Goal: Task Accomplishment & Management: Manage account settings

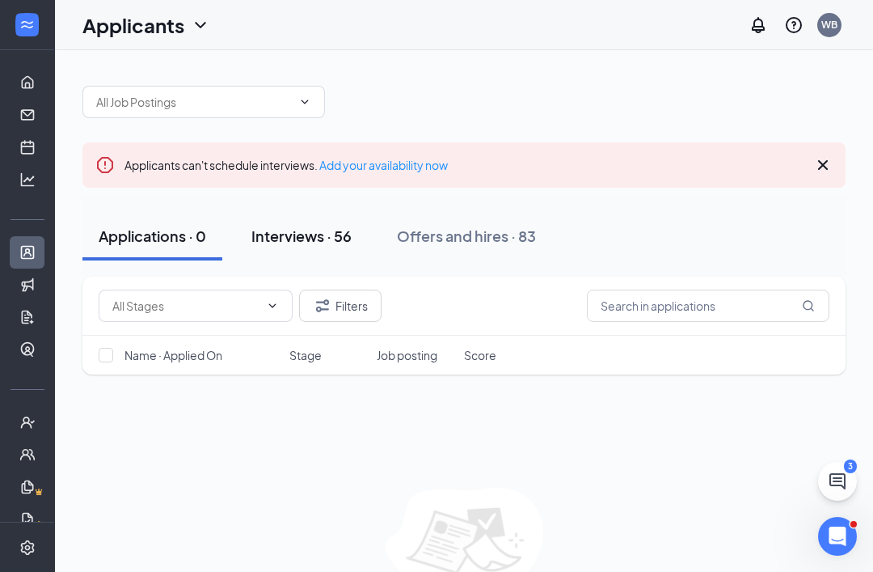
click at [331, 238] on div "Interviews · 56" at bounding box center [301, 236] width 100 height 20
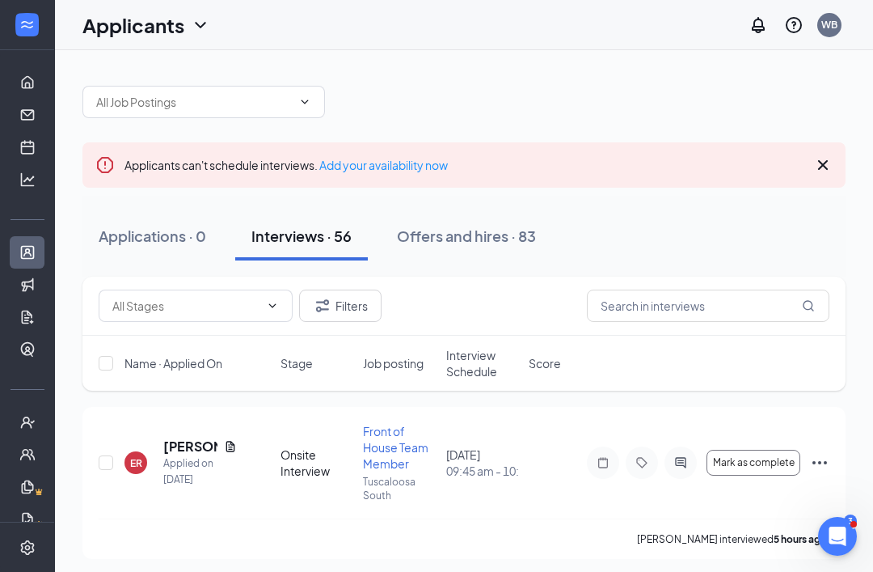
scroll to position [56, 0]
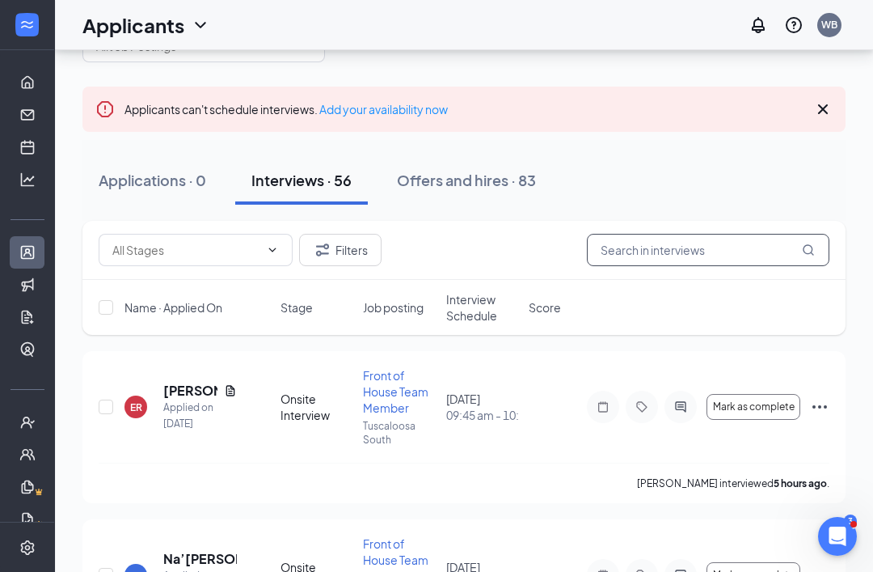
click at [693, 252] on input "text" at bounding box center [708, 250] width 243 height 32
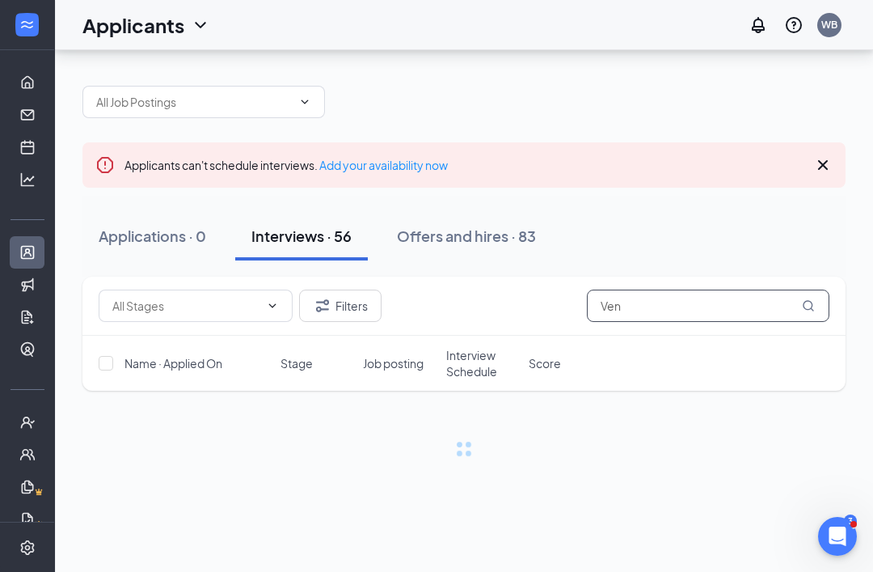
scroll to position [52, 0]
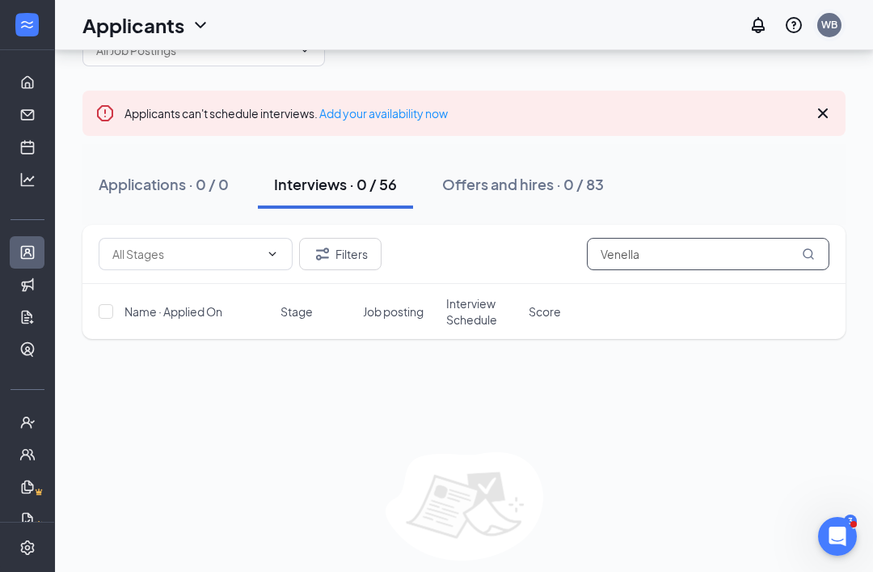
type input "Venella"
click at [824, 21] on div "WB" at bounding box center [830, 25] width 16 height 14
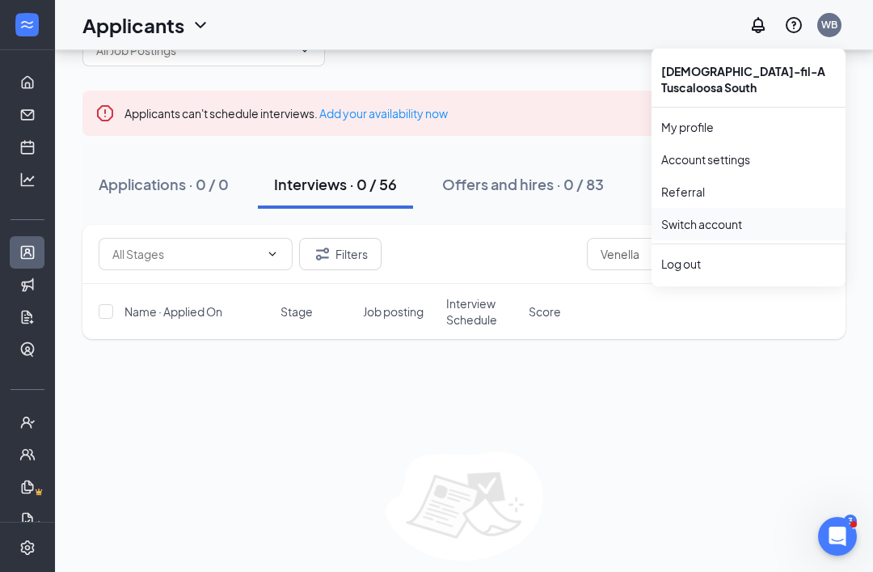
click at [730, 217] on link "Switch account" at bounding box center [701, 224] width 81 height 15
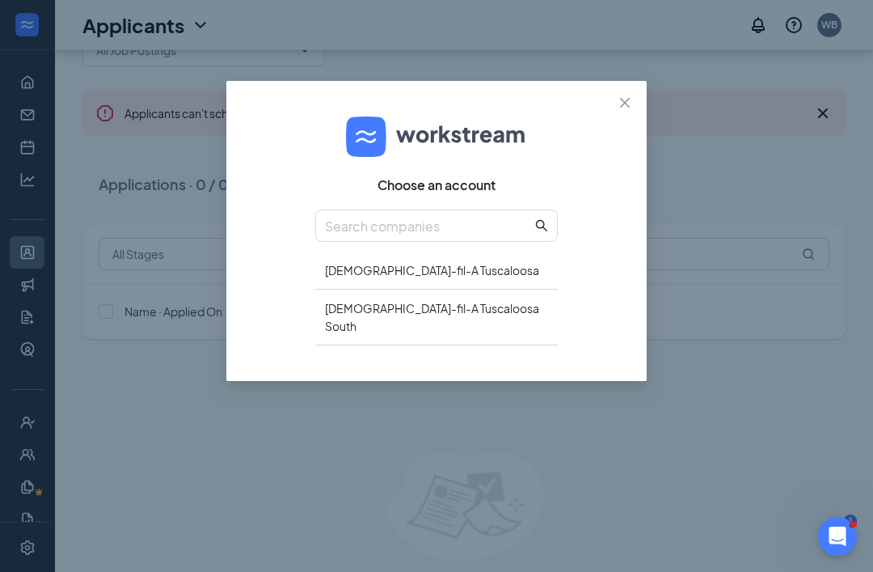
click at [473, 261] on div "[DEMOGRAPHIC_DATA]-fil-A Tuscaloosa" at bounding box center [436, 270] width 243 height 38
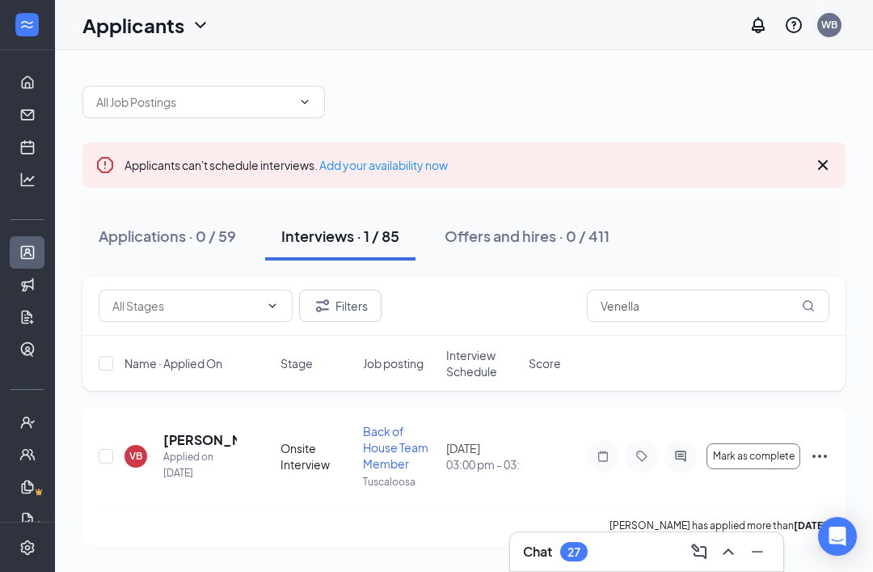
click at [831, 39] on div "WB" at bounding box center [830, 25] width 32 height 32
click at [569, 87] on div at bounding box center [463, 94] width 763 height 49
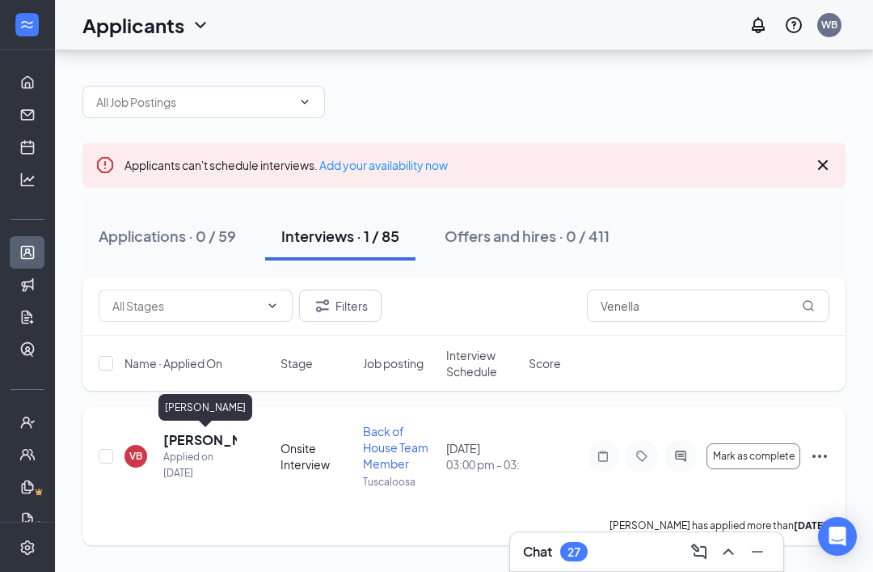
click at [185, 431] on h5 "[PERSON_NAME]" at bounding box center [200, 440] width 74 height 18
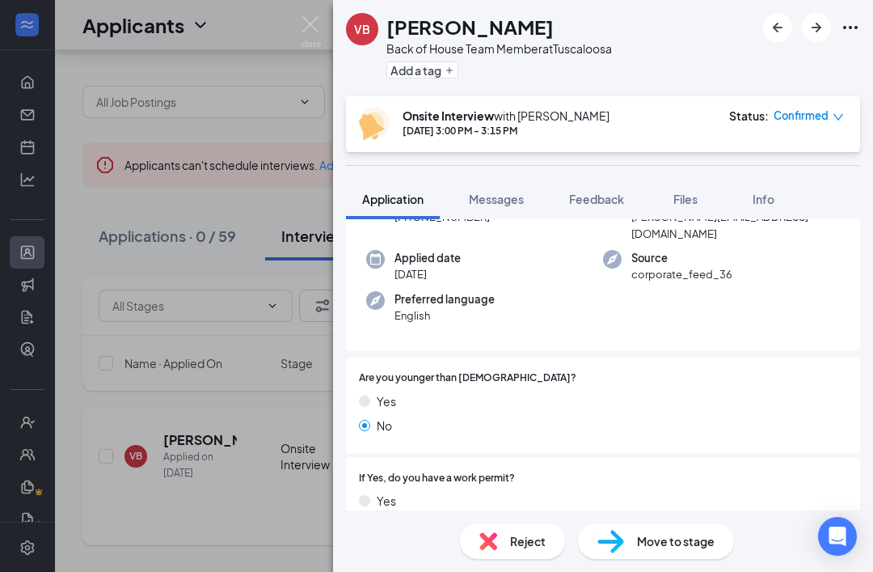
scroll to position [137, 0]
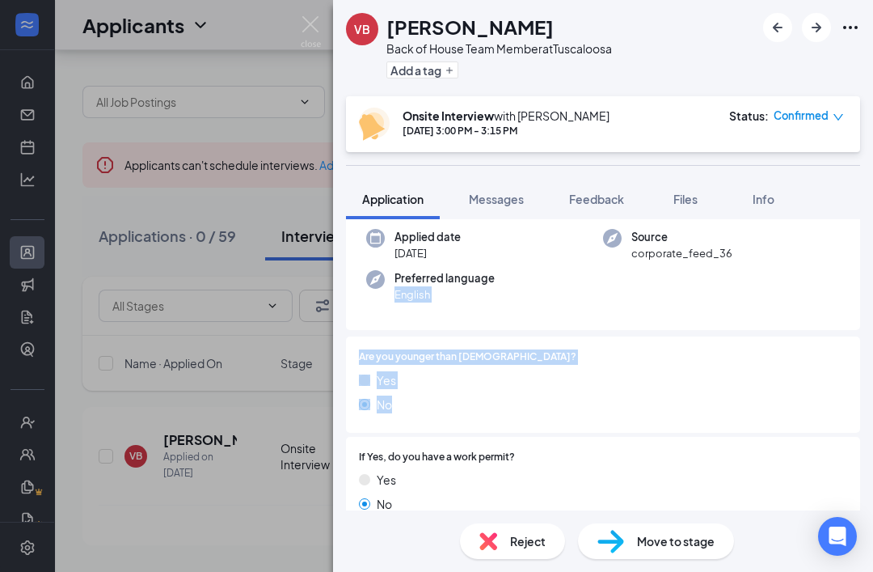
click at [380, 471] on div "Yes No" at bounding box center [603, 495] width 488 height 49
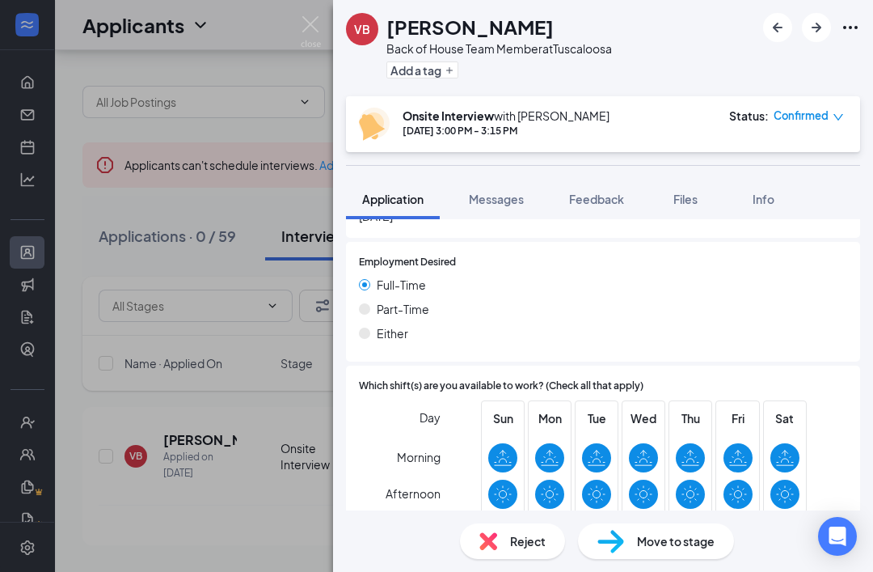
scroll to position [978, 0]
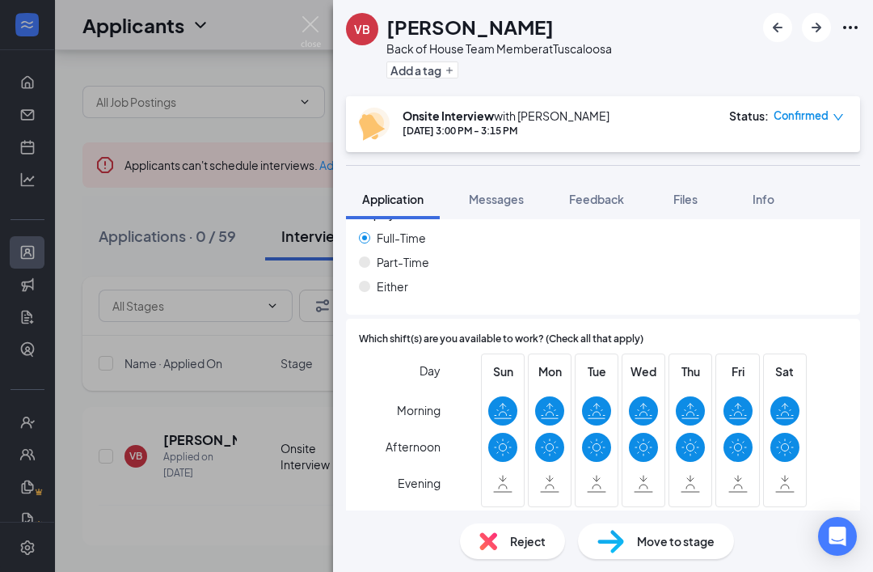
click at [600, 122] on div "VB [PERSON_NAME] Back of House Team Member at [GEOGRAPHIC_DATA] Add a tag Onsit…" at bounding box center [603, 286] width 540 height 572
click at [617, 192] on span "Feedback" at bounding box center [596, 199] width 55 height 15
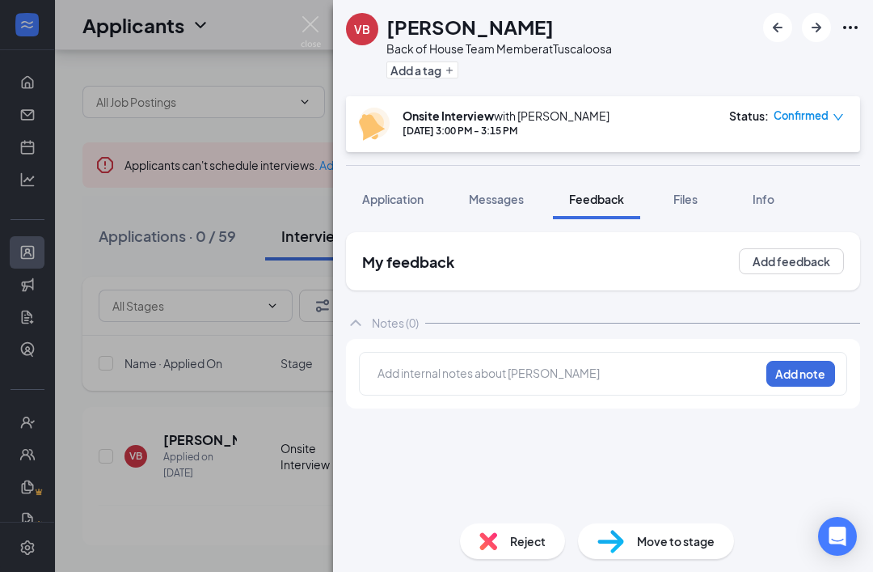
click at [629, 365] on div at bounding box center [568, 373] width 381 height 17
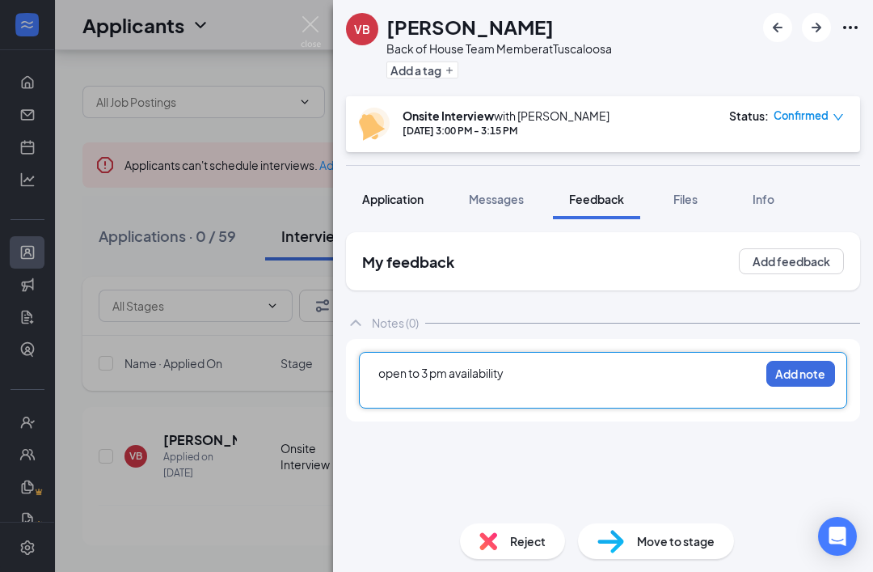
click at [415, 192] on span "Application" at bounding box center [392, 199] width 61 height 15
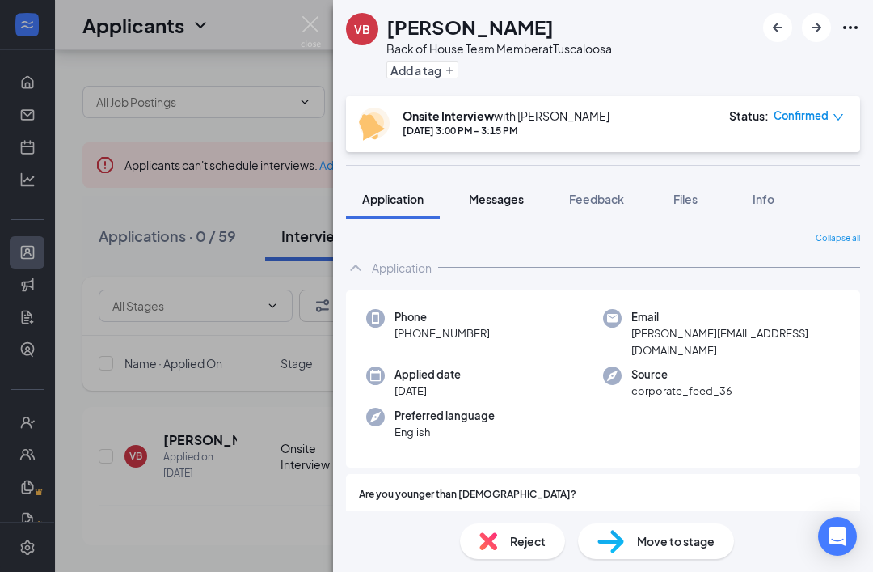
click at [498, 192] on span "Messages" at bounding box center [496, 199] width 55 height 15
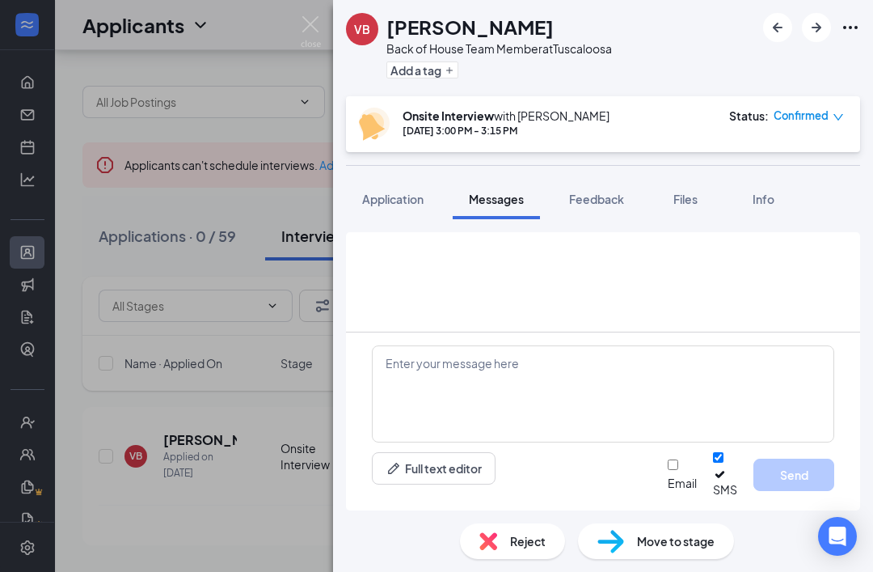
scroll to position [619, 0]
click at [401, 179] on button "Application" at bounding box center [393, 199] width 94 height 40
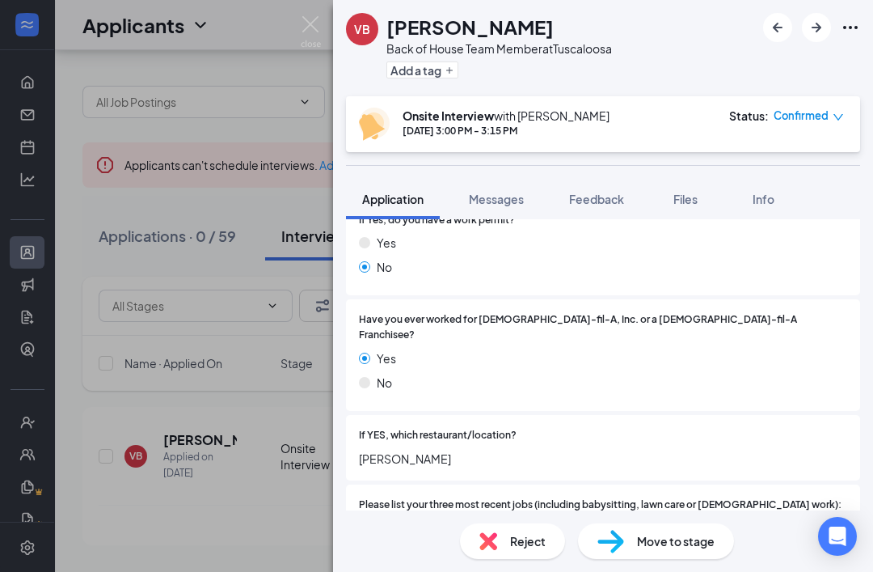
scroll to position [377, 0]
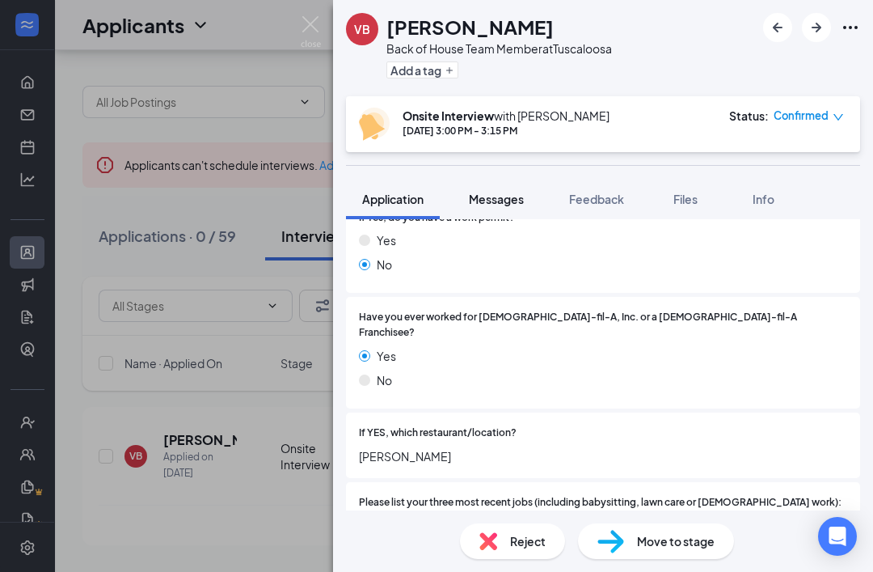
click at [505, 179] on button "Messages" at bounding box center [496, 199] width 87 height 40
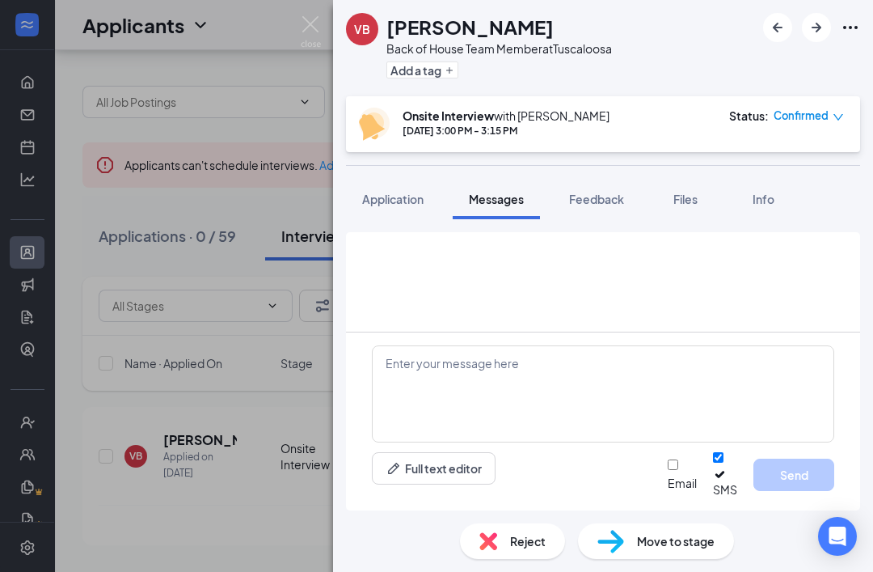
scroll to position [619, 0]
click at [627, 179] on button "Feedback" at bounding box center [596, 199] width 87 height 40
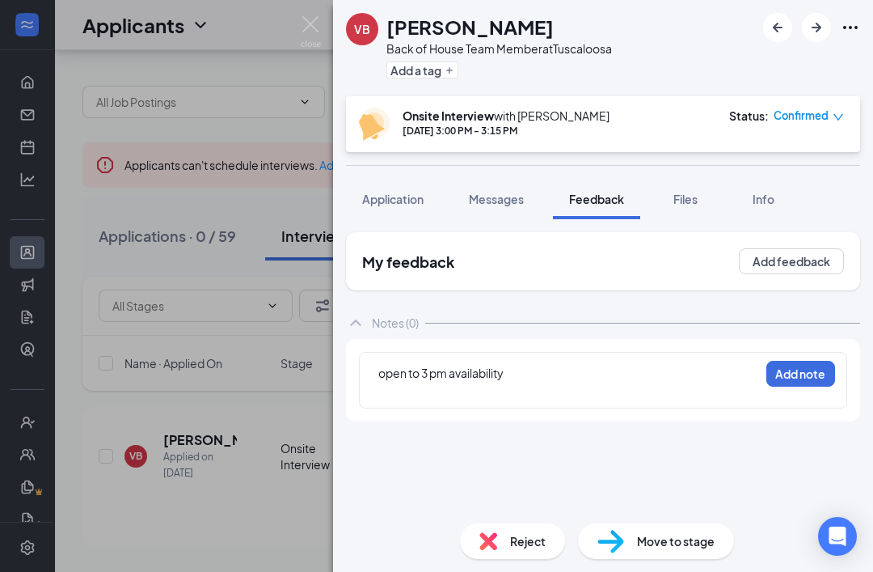
click at [621, 365] on div "open to 3 pm availability" at bounding box center [568, 373] width 381 height 17
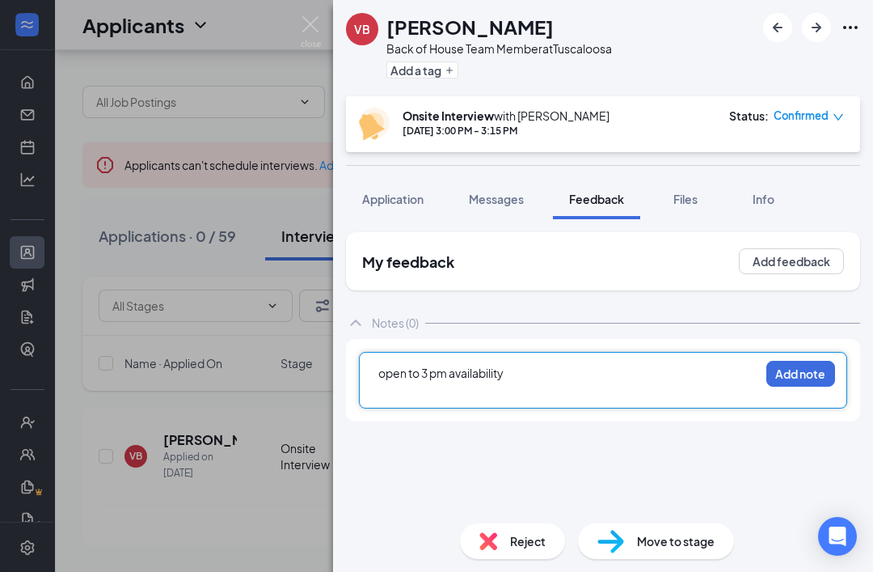
click at [651, 365] on div "open to 3 pm availability" at bounding box center [568, 373] width 381 height 17
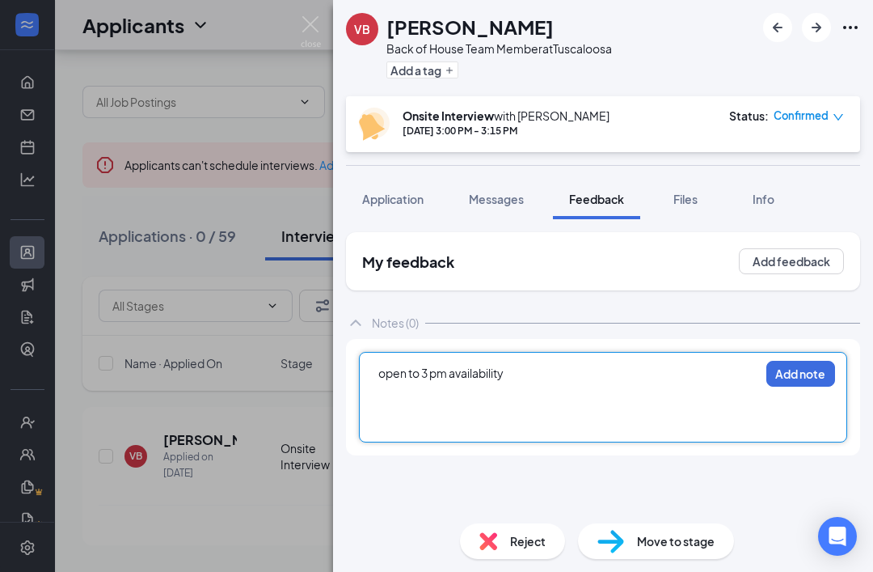
click at [578, 399] on div at bounding box center [568, 407] width 381 height 17
click at [479, 399] on div "oh and BOHF" at bounding box center [568, 407] width 381 height 17
click at [520, 399] on div "Foh and [DEMOGRAPHIC_DATA]" at bounding box center [568, 407] width 381 height 17
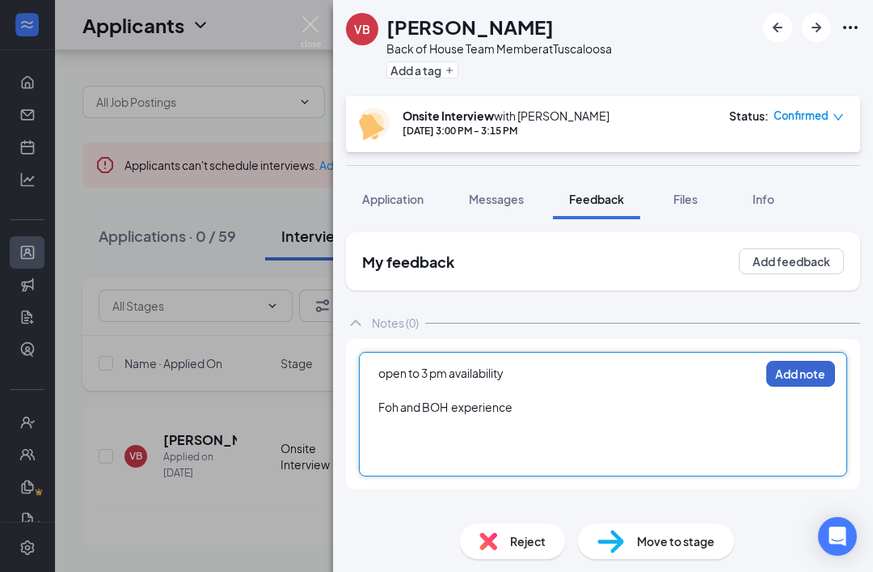
click at [807, 361] on button "Add note" at bounding box center [801, 374] width 69 height 26
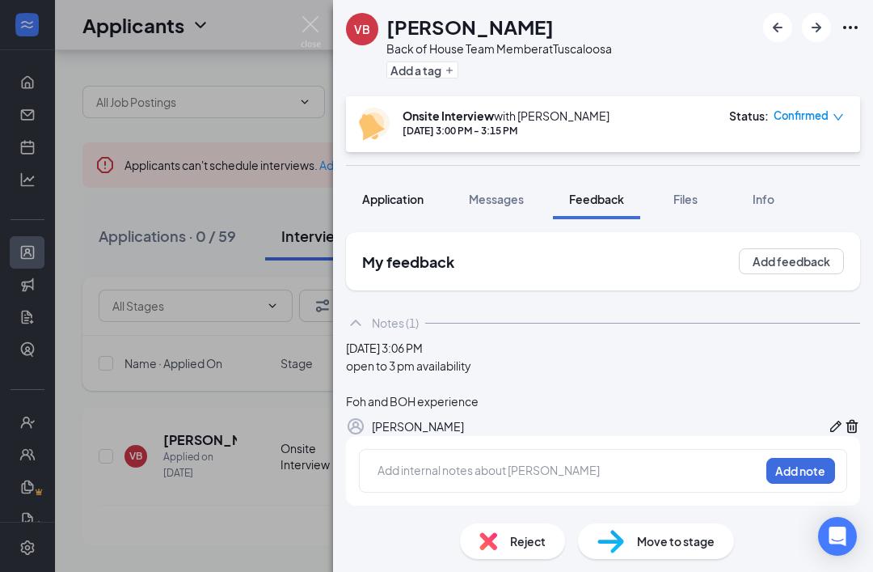
click at [417, 200] on span "Application" at bounding box center [392, 199] width 61 height 15
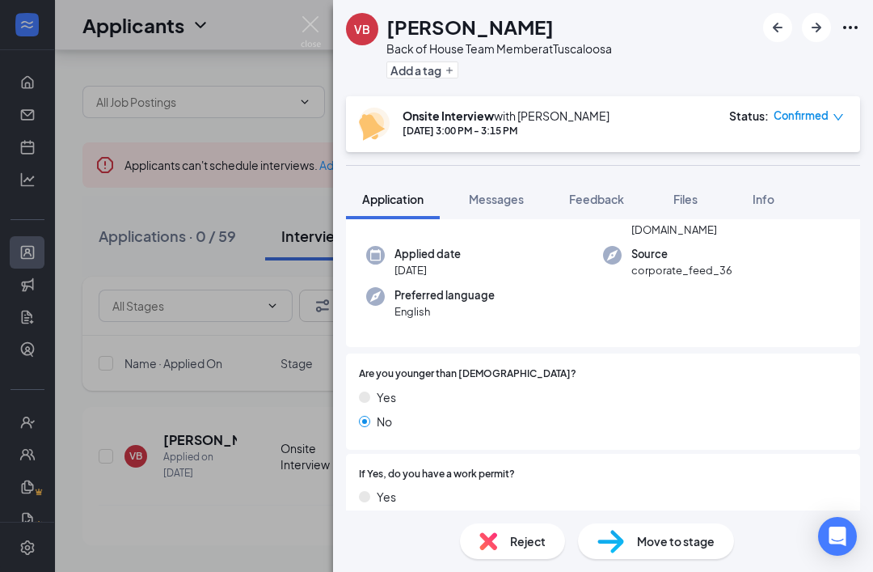
scroll to position [120, 0]
click at [849, 19] on icon "Ellipses" at bounding box center [850, 27] width 19 height 19
click at [764, 316] on div "Phone [PHONE_NUMBER] Email [PERSON_NAME][EMAIL_ADDRESS][DOMAIN_NAME] Applied da…" at bounding box center [603, 259] width 514 height 177
click at [302, 13] on div "VB [PERSON_NAME] Back of House Team Member at [GEOGRAPHIC_DATA] Add a tag Onsit…" at bounding box center [436, 286] width 873 height 572
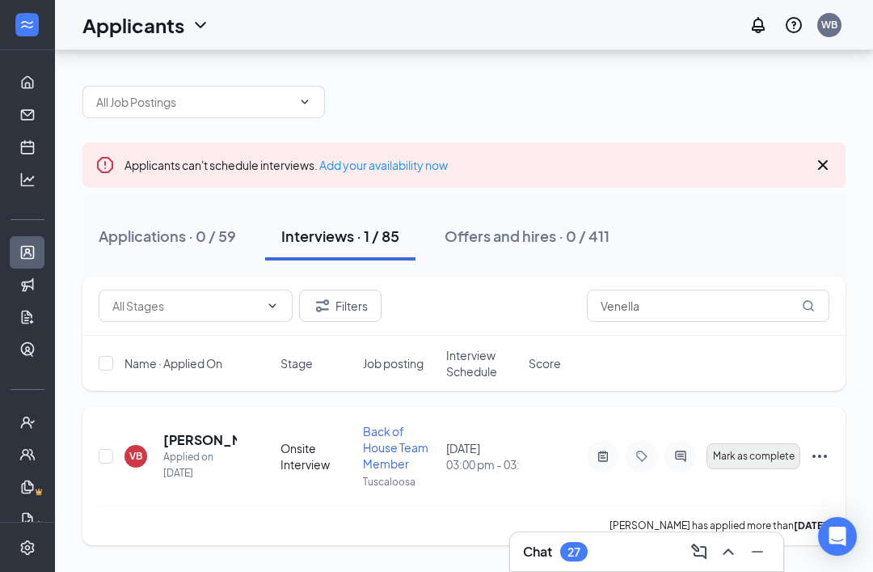
click at [756, 443] on button "Mark as complete" at bounding box center [754, 456] width 94 height 26
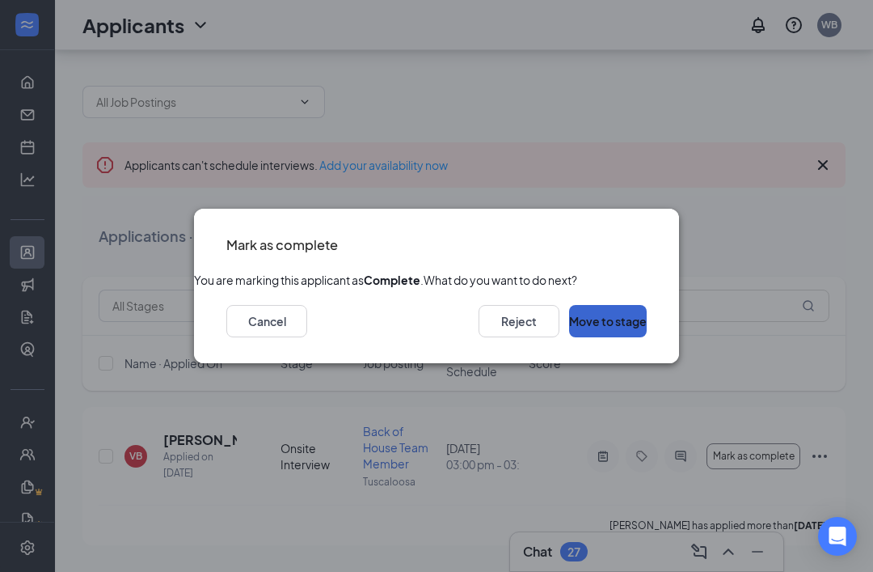
click at [620, 337] on button "Move to stage" at bounding box center [608, 321] width 78 height 32
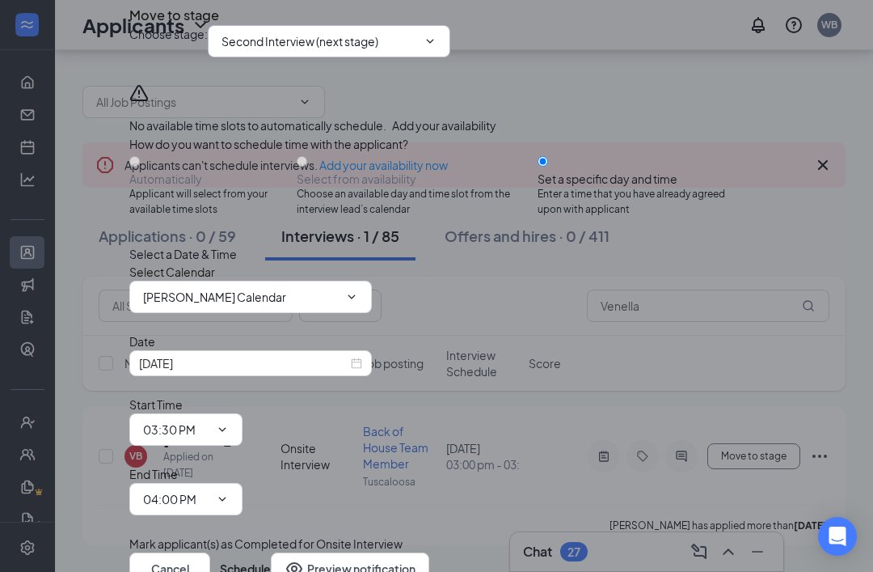
click at [417, 50] on input "Second Interview (next stage)" at bounding box center [320, 41] width 196 height 18
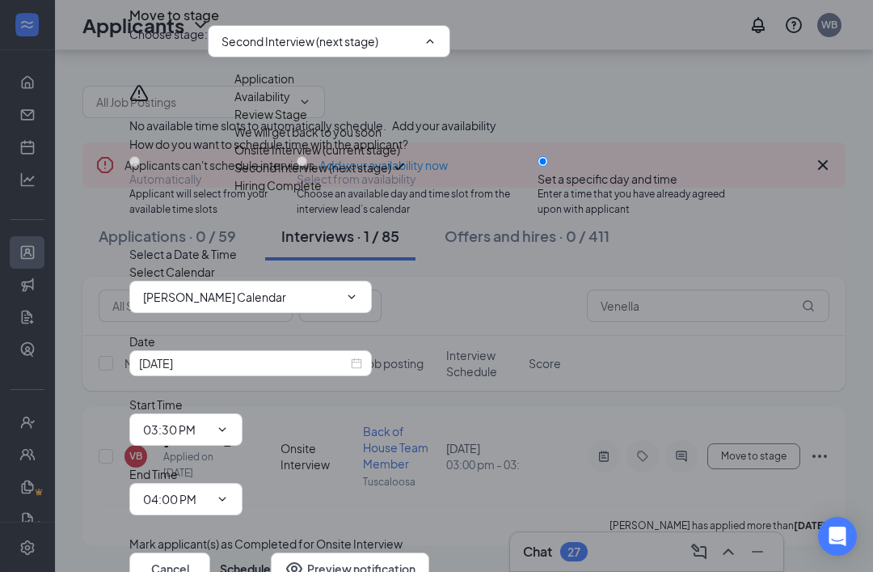
scroll to position [18, 0]
click at [322, 194] on div "Hiring Complete" at bounding box center [278, 185] width 87 height 18
type input "Hiring Complete"
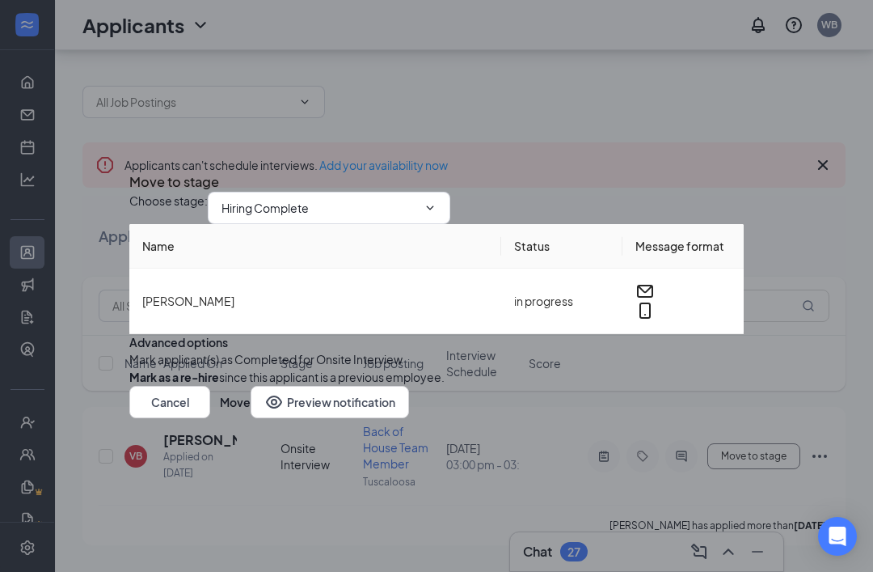
click at [319, 337] on div "Advanced options Mark applicant(s) as Completed for Onsite Interview [PERSON_NA…" at bounding box center [436, 360] width 615 height 52
click at [251, 418] on button "Move" at bounding box center [235, 402] width 31 height 32
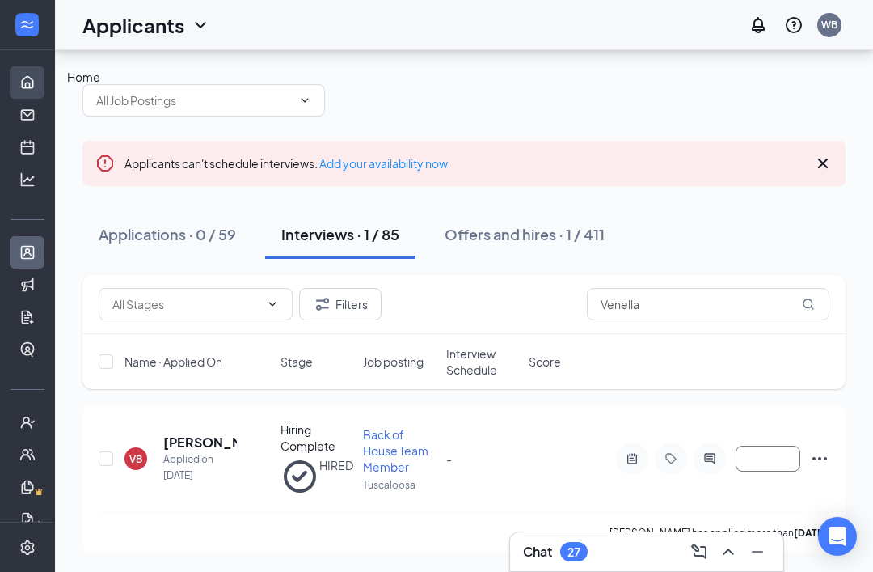
click at [42, 66] on link "Home" at bounding box center [50, 82] width 16 height 32
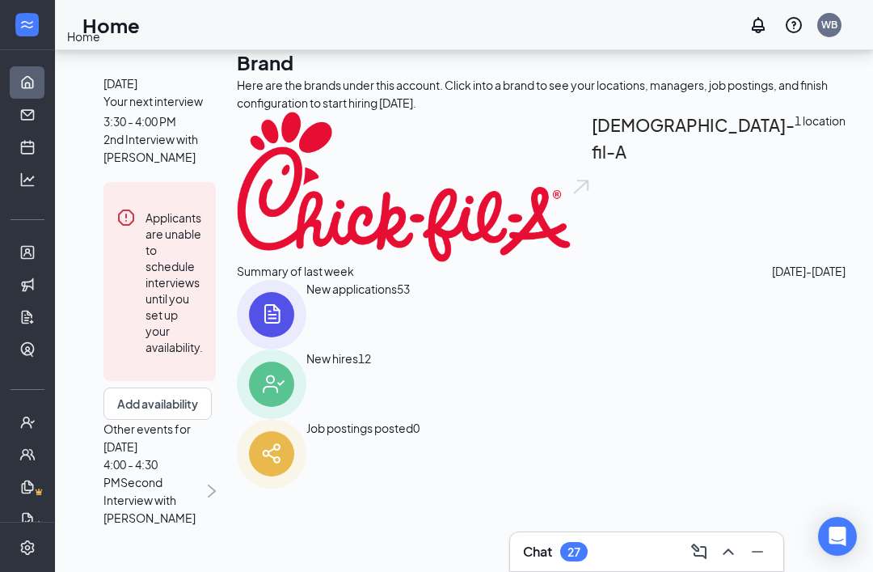
click at [31, 31] on icon "Expand" at bounding box center [27, 24] width 16 height 16
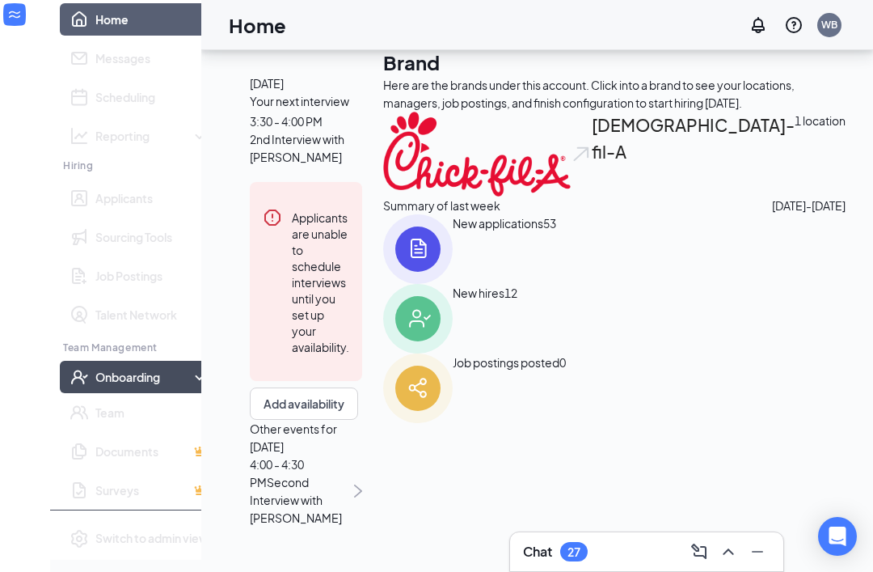
click at [95, 385] on div "Onboarding" at bounding box center [144, 377] width 99 height 16
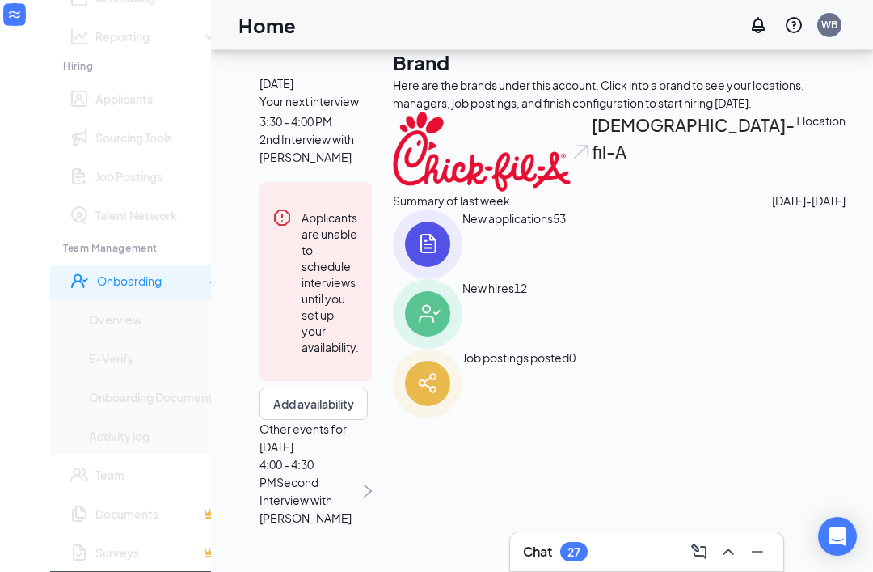
scroll to position [98, 0]
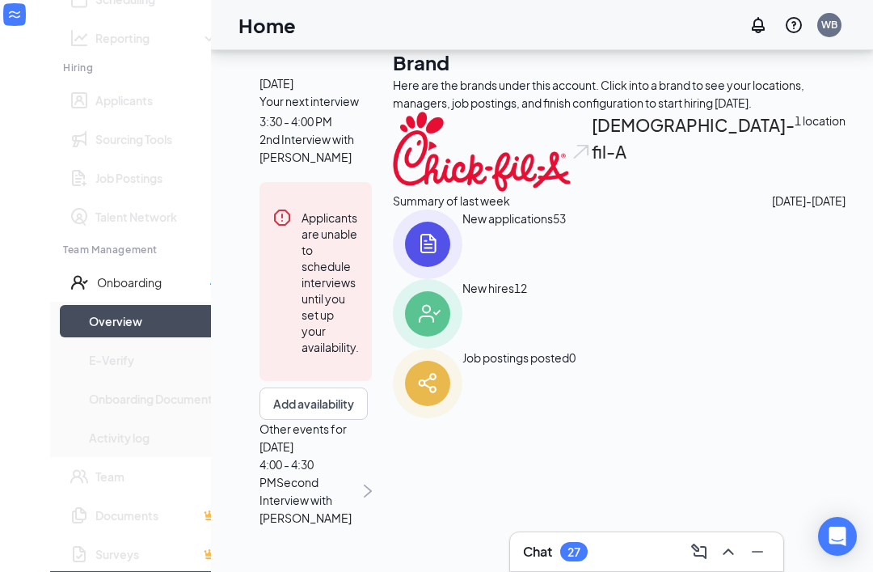
click at [89, 337] on link "Overview" at bounding box center [154, 321] width 130 height 32
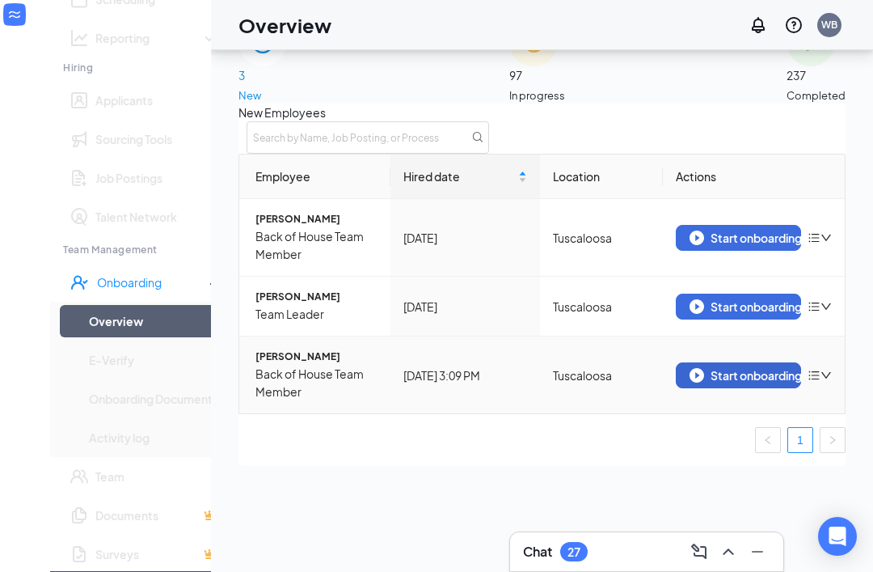
click at [745, 383] on div "Start onboarding" at bounding box center [739, 375] width 98 height 15
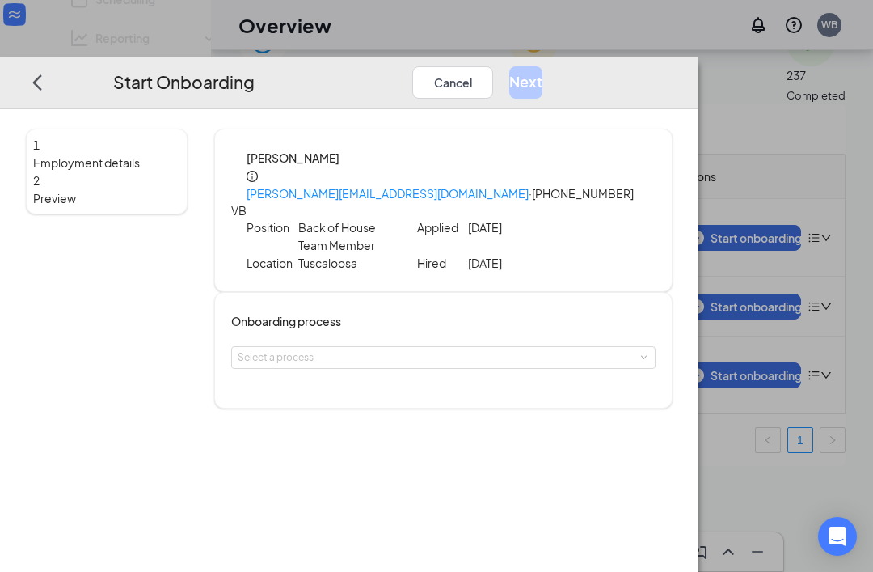
click at [479, 370] on div "Onboarding process Select a process" at bounding box center [443, 350] width 459 height 116
click at [530, 350] on div "Select a process" at bounding box center [440, 357] width 404 height 16
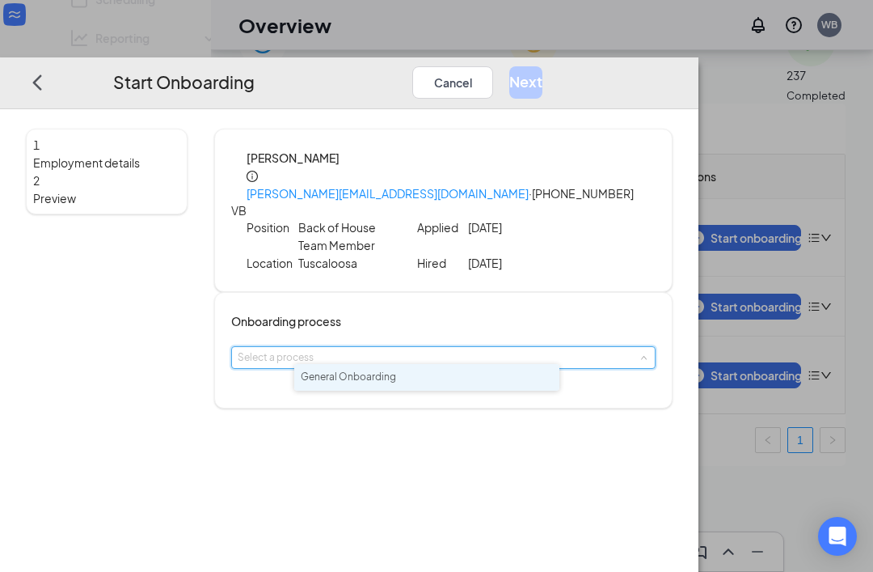
click at [463, 357] on input at bounding box center [444, 357] width 412 height 21
click at [426, 380] on li "General Onboarding" at bounding box center [426, 377] width 265 height 27
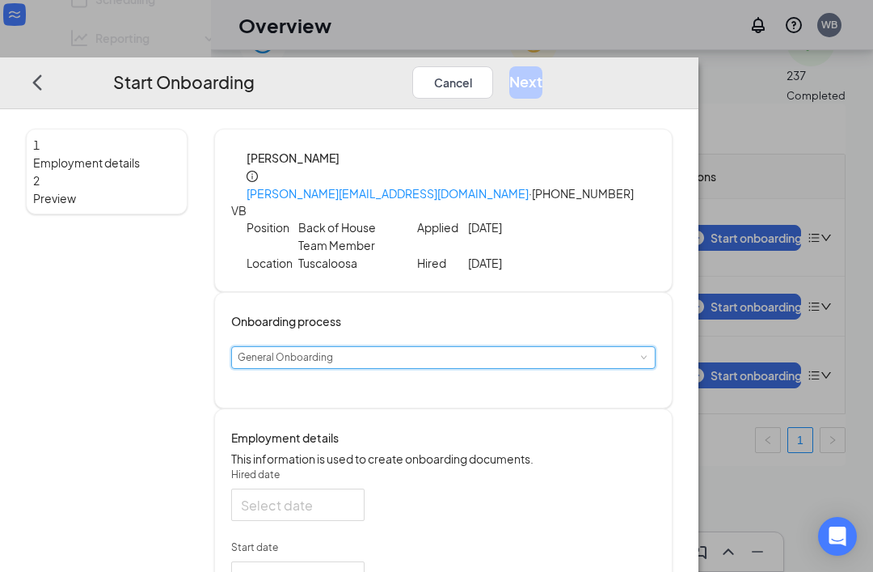
type input "[DATE]"
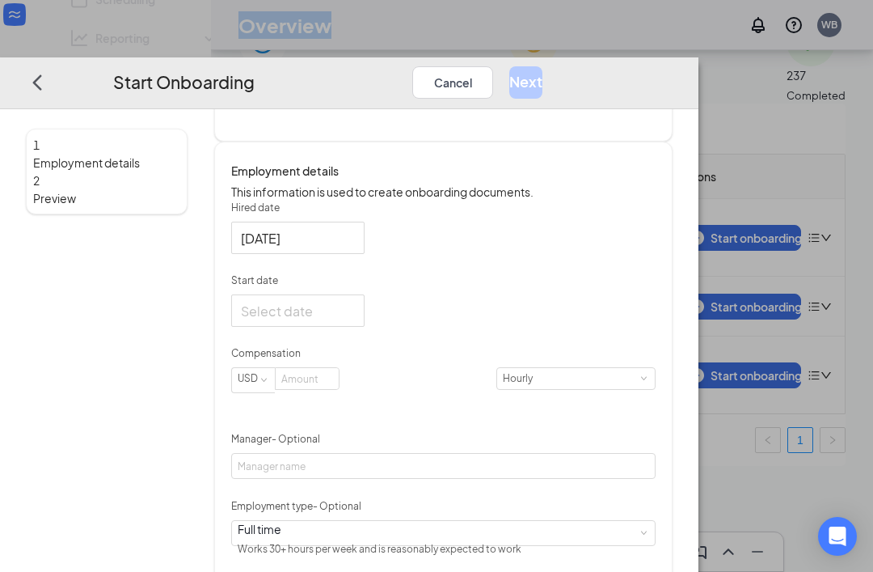
scroll to position [264, 0]
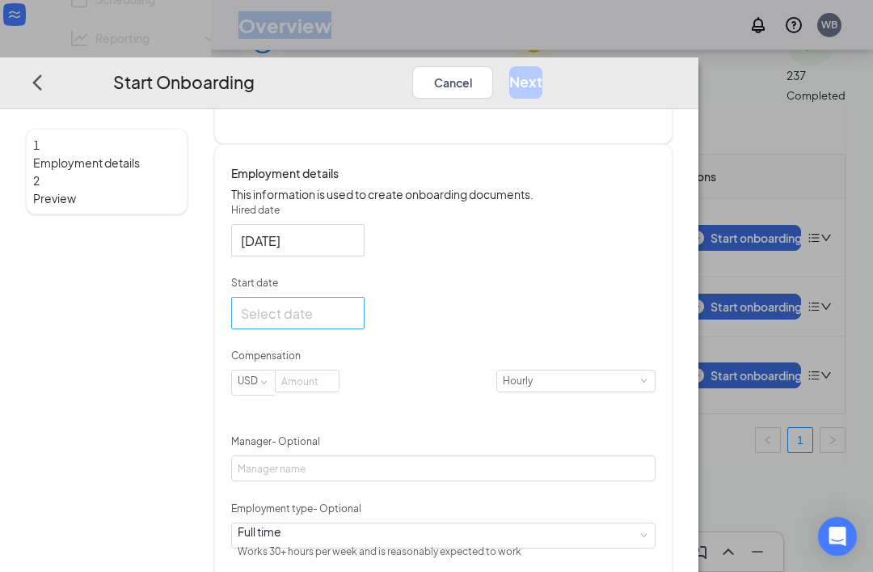
click at [355, 323] on div at bounding box center [298, 312] width 114 height 20
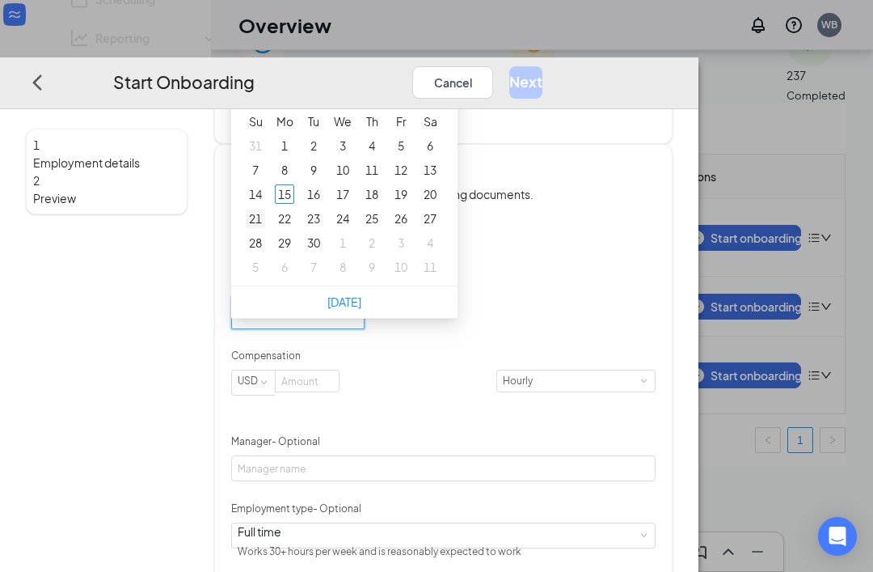
type input "[DATE]"
click at [270, 222] on td "21" at bounding box center [255, 218] width 29 height 24
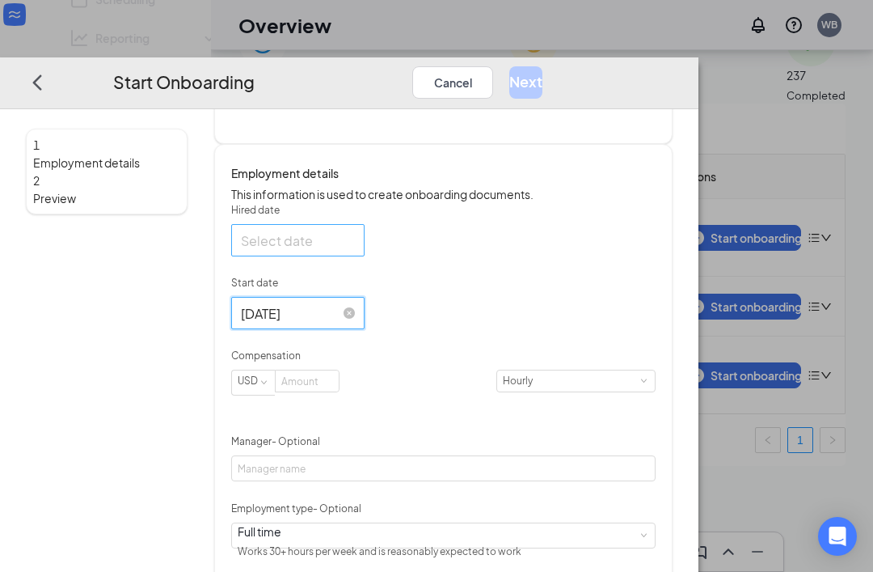
click at [352, 321] on input "[DATE]" at bounding box center [296, 312] width 111 height 20
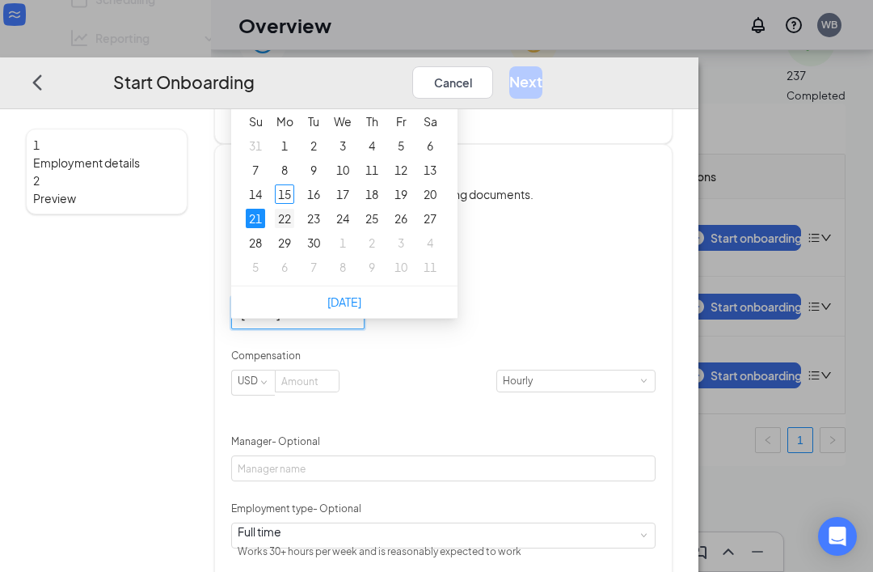
type input "[DATE]"
click at [294, 222] on div "22" at bounding box center [284, 218] width 19 height 19
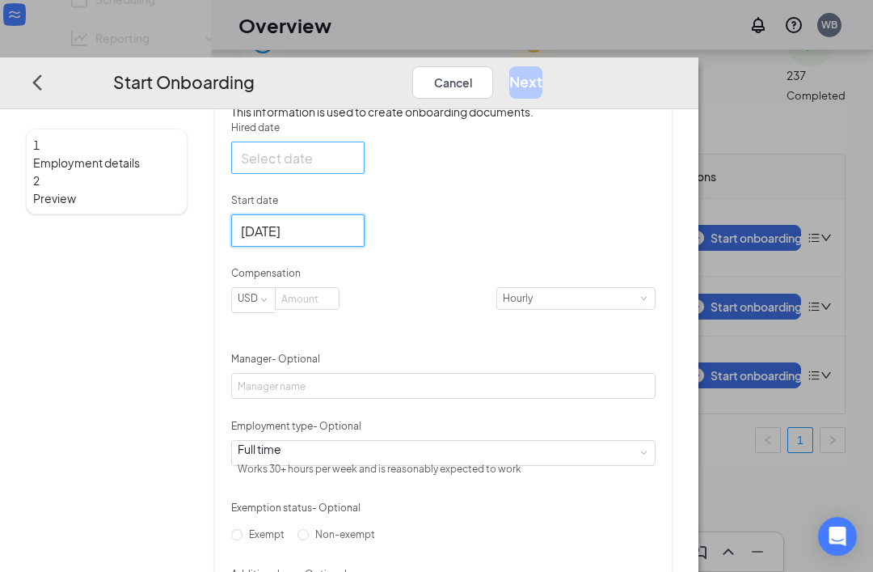
scroll to position [345, 0]
click at [355, 169] on div at bounding box center [298, 159] width 114 height 20
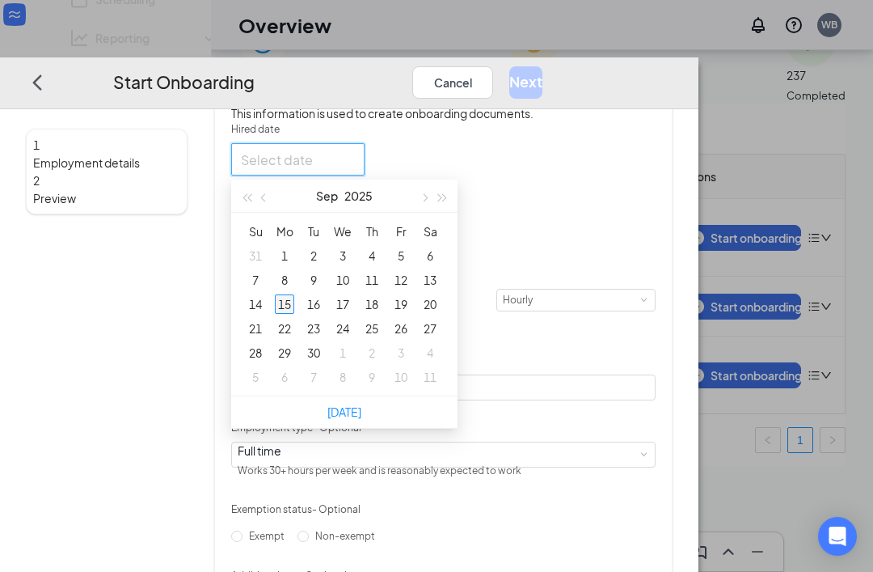
type input "[DATE]"
click at [294, 314] on div "15" at bounding box center [284, 303] width 19 height 19
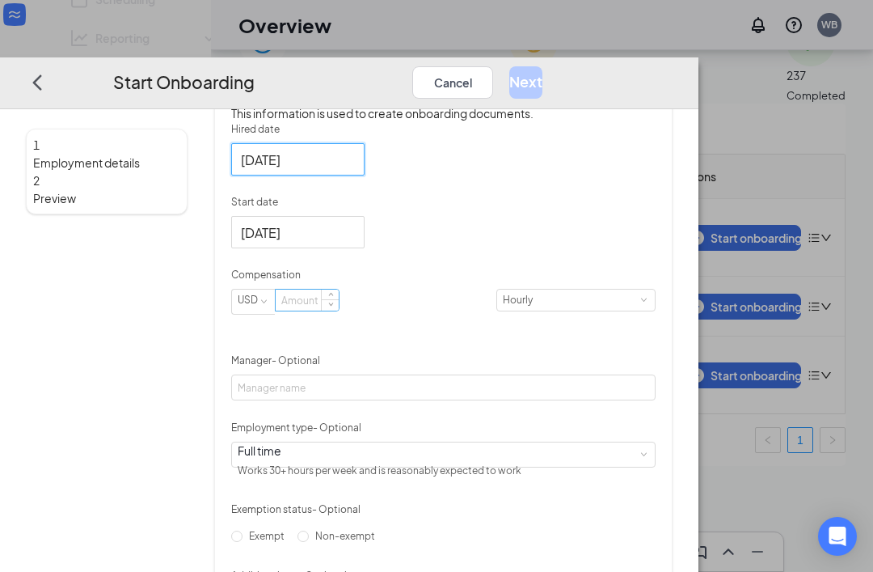
click at [339, 311] on input at bounding box center [307, 300] width 63 height 21
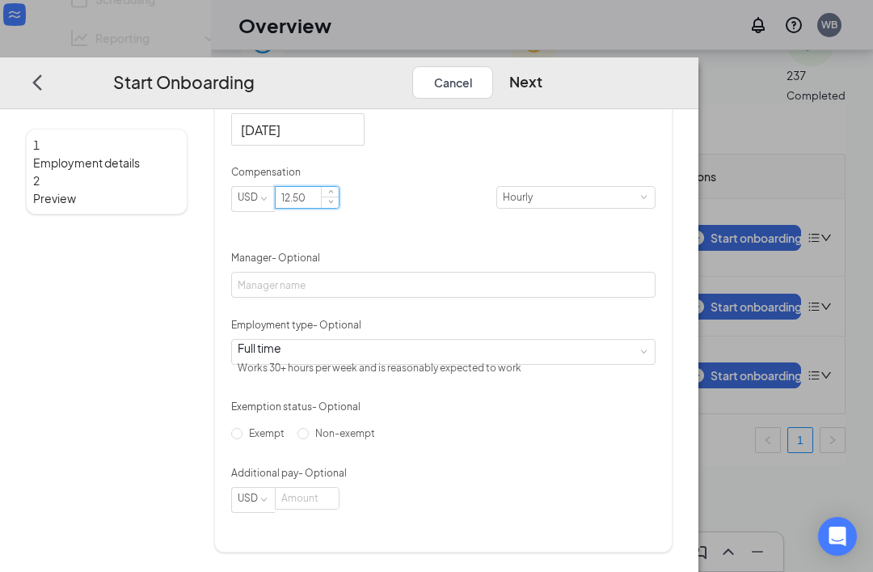
scroll to position [448, 0]
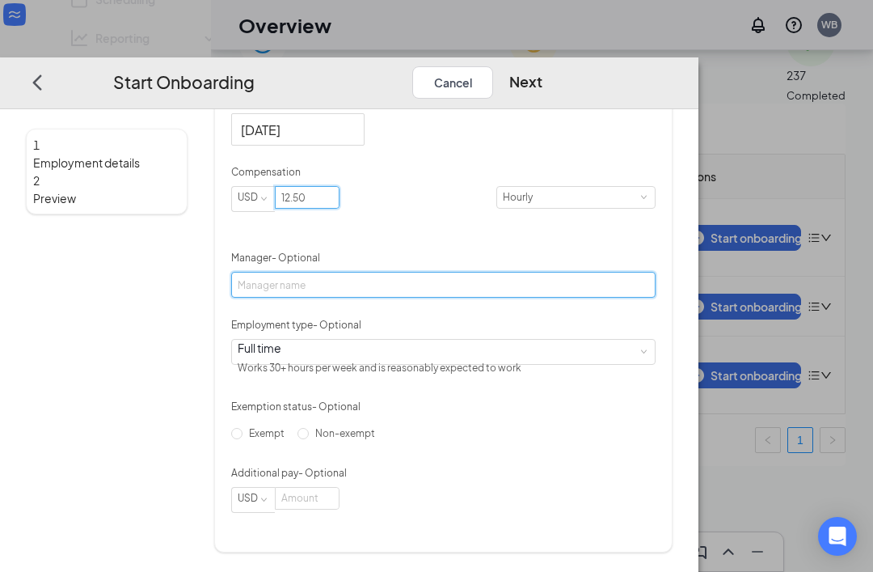
click at [475, 294] on input "Manager - Optional" at bounding box center [443, 285] width 425 height 26
type input "12.5"
type input "k"
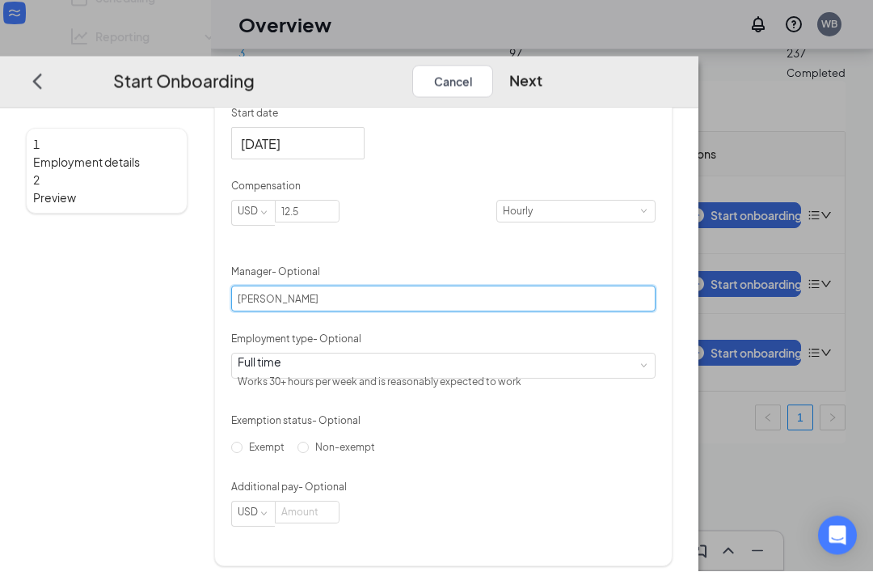
scroll to position [117, 0]
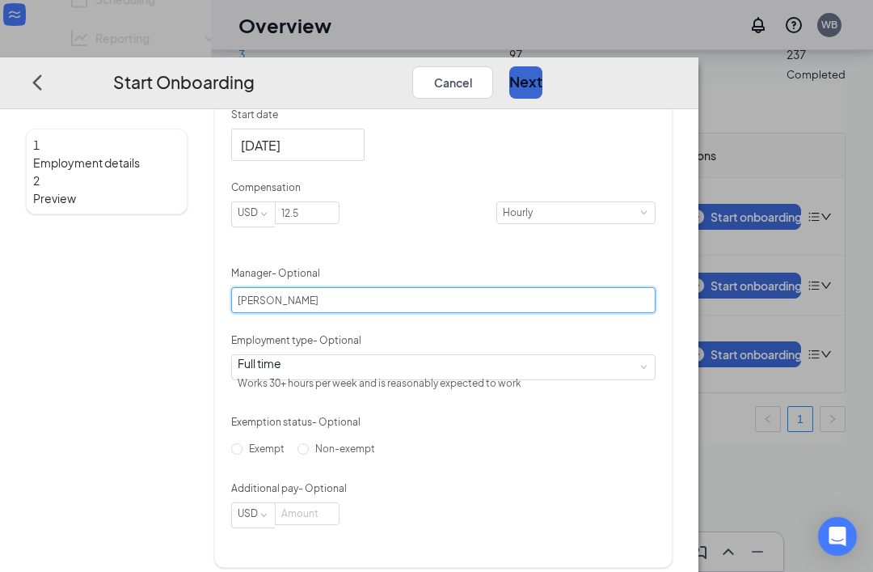
type input "[PERSON_NAME]"
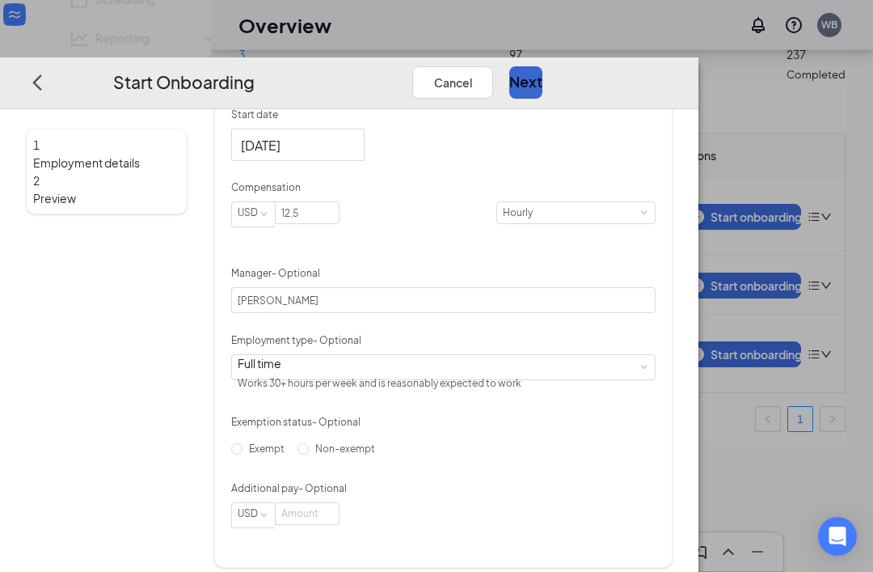
click at [543, 66] on button "Next" at bounding box center [525, 82] width 33 height 32
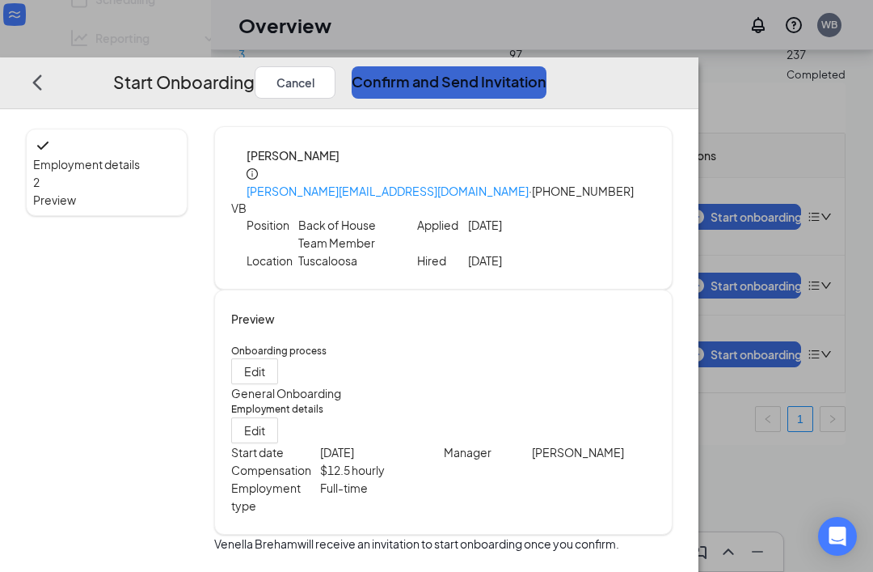
scroll to position [0, 0]
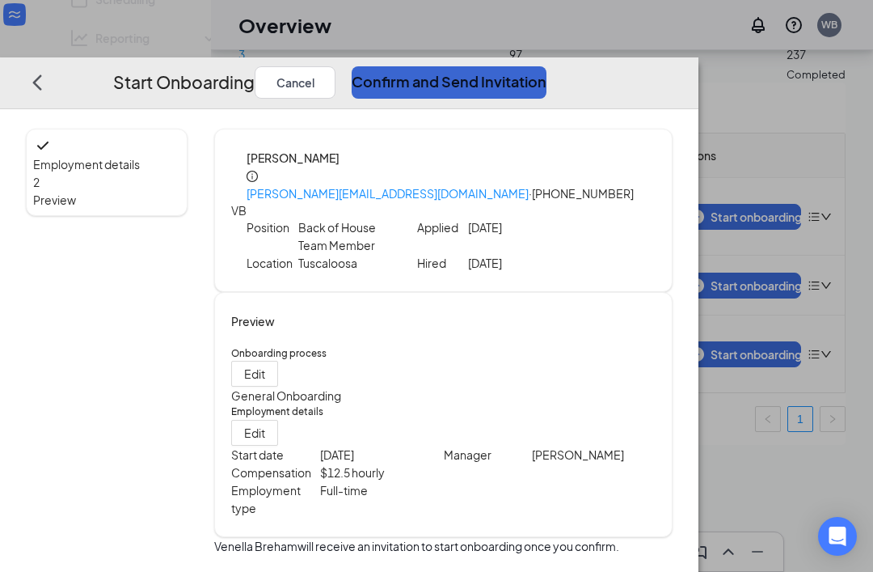
click at [547, 66] on button "Confirm and Send Invitation" at bounding box center [449, 82] width 195 height 32
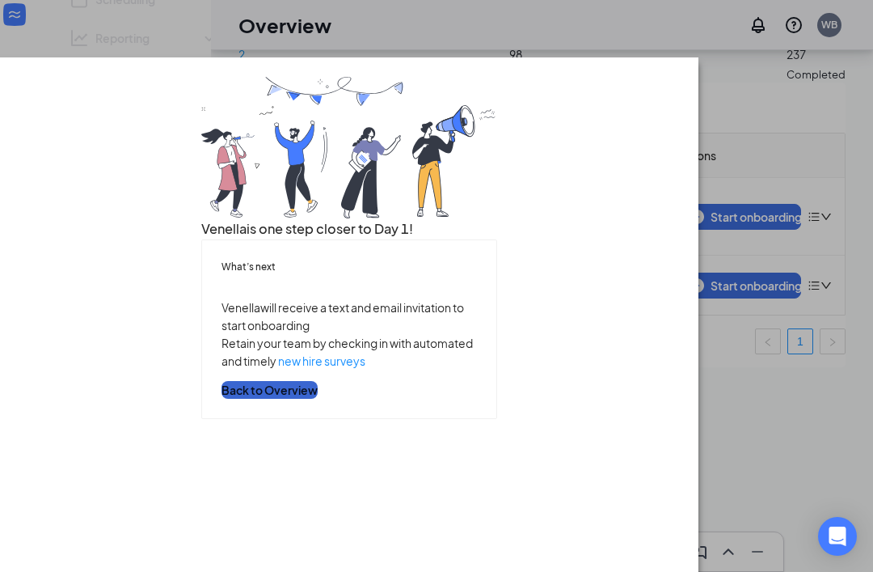
click at [318, 399] on button "Back to Overview" at bounding box center [270, 390] width 96 height 18
